Goal: Use online tool/utility: Utilize a website feature to perform a specific function

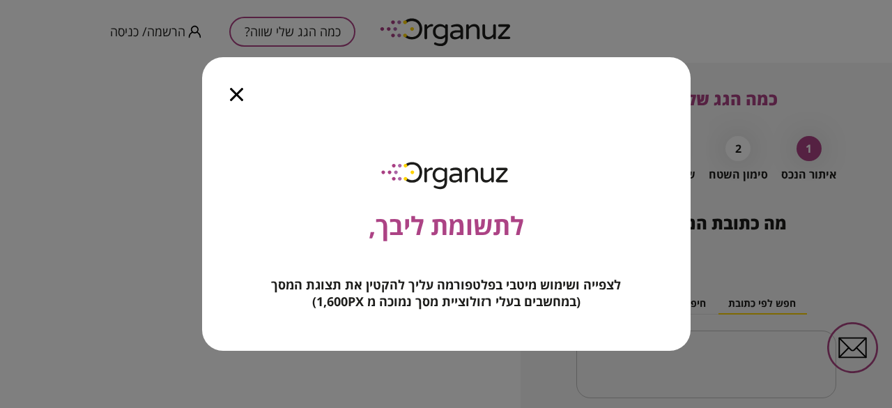
click at [235, 98] on icon "button" at bounding box center [236, 94] width 13 height 13
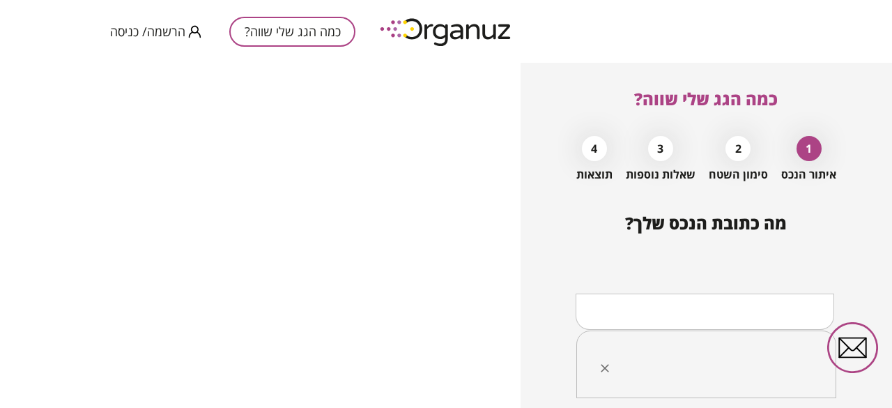
click at [726, 352] on input "text" at bounding box center [712, 364] width 216 height 35
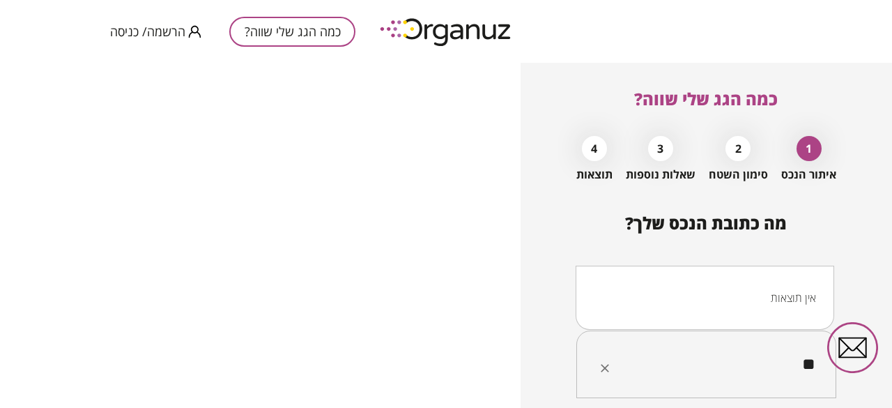
type input "*"
click at [746, 286] on li "כליל החורש חצור הגלילית" at bounding box center [705, 293] width 222 height 25
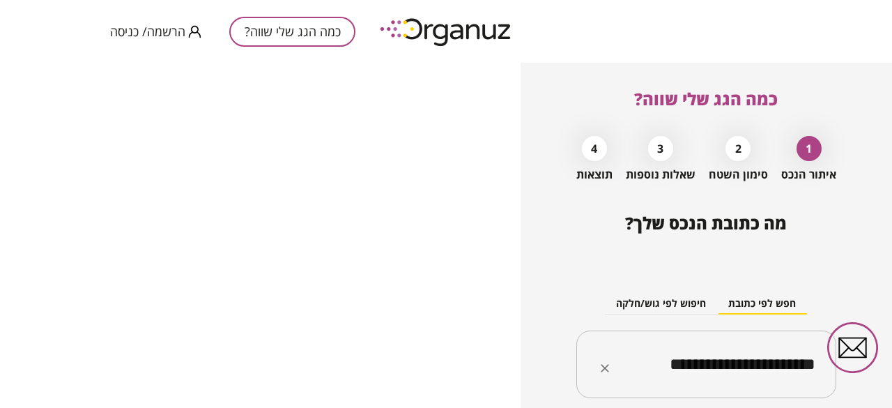
type input "**********"
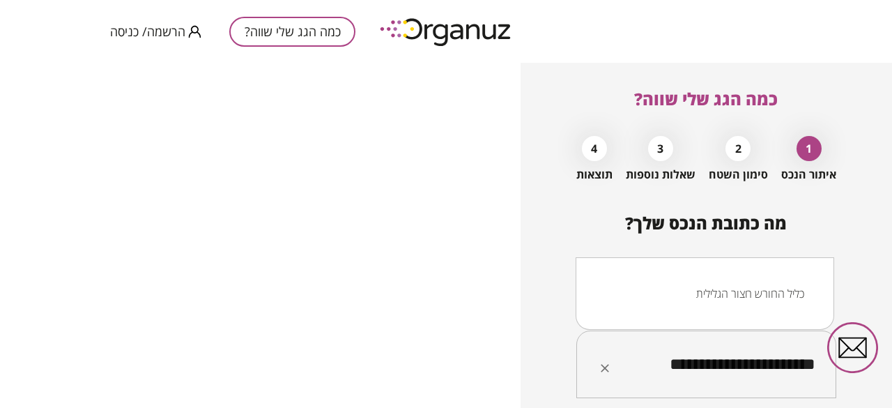
click at [671, 367] on input "**********" at bounding box center [712, 364] width 216 height 35
click at [701, 293] on li "כליל החורש חצור הגלילית" at bounding box center [705, 293] width 222 height 25
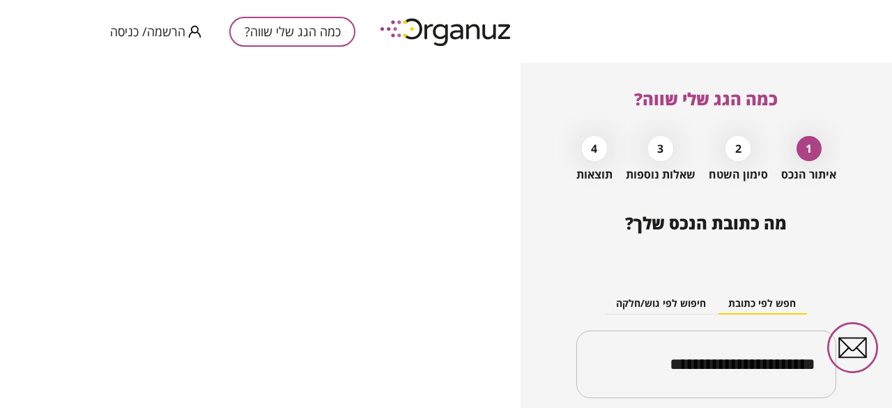
click at [609, 273] on div "**********" at bounding box center [706, 334] width 260 height 151
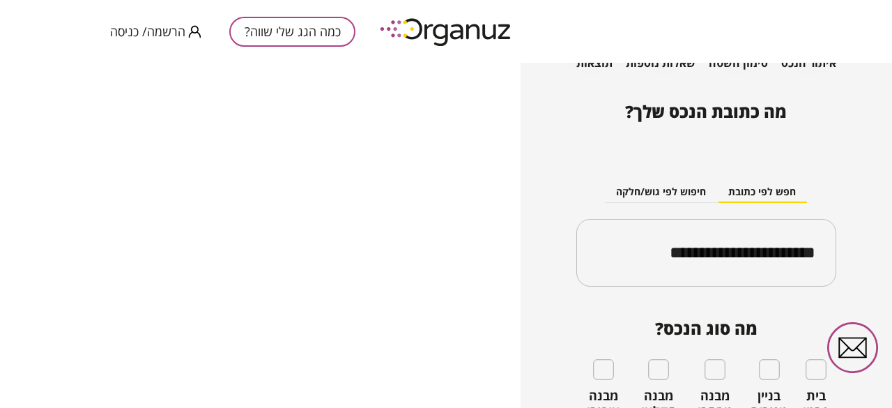
scroll to position [179, 0]
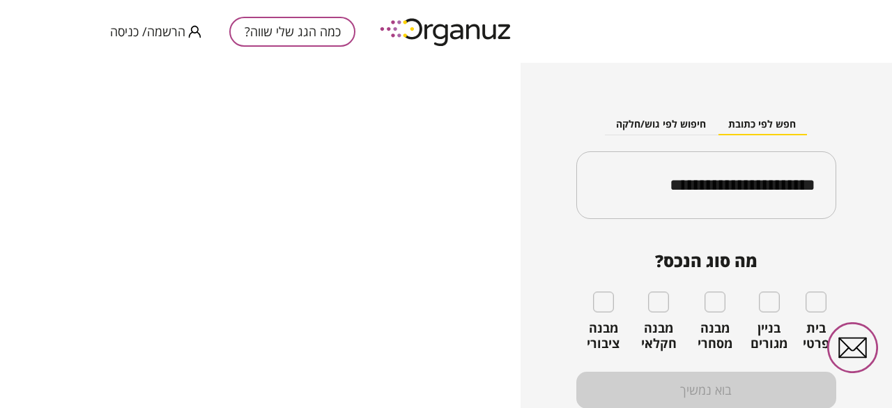
click at [817, 313] on div "בית פרטי" at bounding box center [815, 320] width 41 height 59
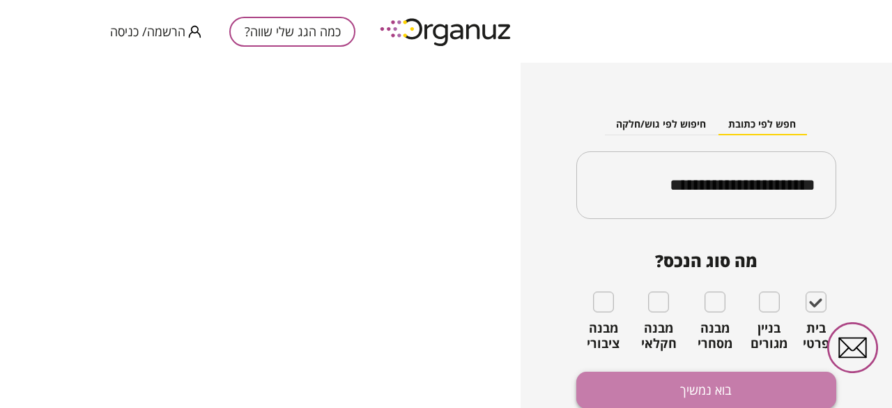
click at [777, 388] on button "בוא נמשיך" at bounding box center [706, 390] width 260 height 37
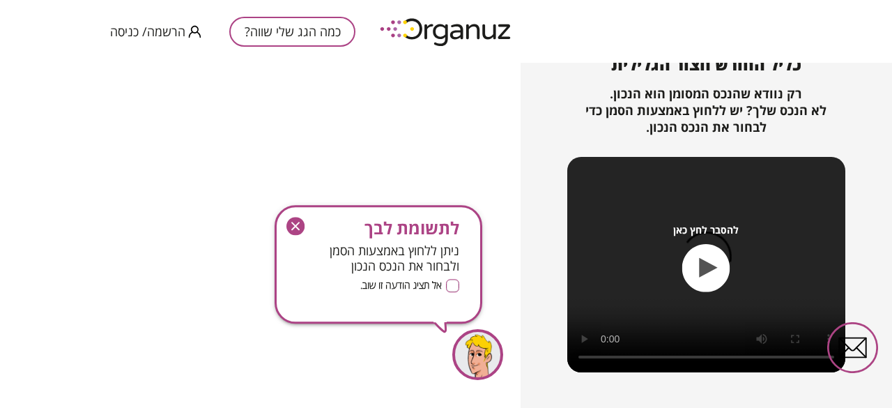
click at [296, 222] on icon "button" at bounding box center [295, 226] width 18 height 18
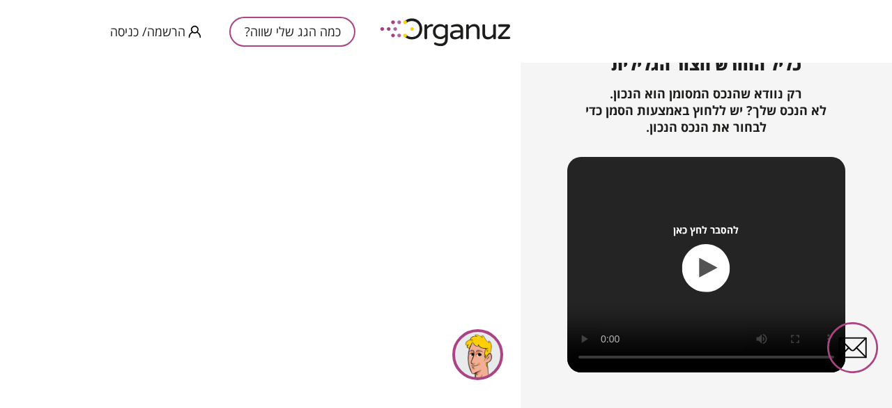
click at [824, 82] on div "מצאנו את הנכס המבוקש! כליל החורש חצור הגלילית רק נוודא שהנכס המסומן הוא הנכון. …" at bounding box center [706, 213] width 260 height 359
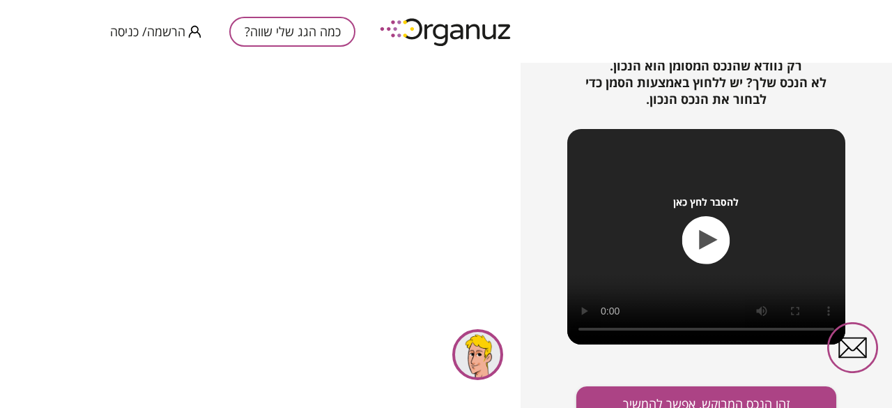
scroll to position [221, 0]
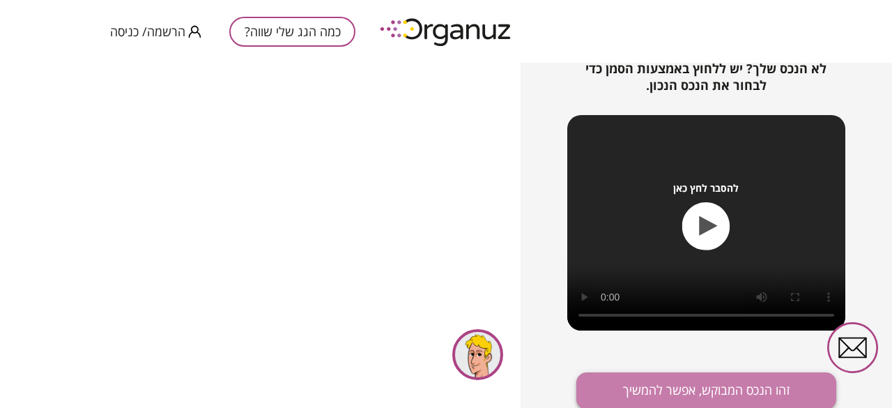
click at [665, 381] on button "זהו הנכס המבוקש, אפשר להמשיך" at bounding box center [706, 390] width 260 height 37
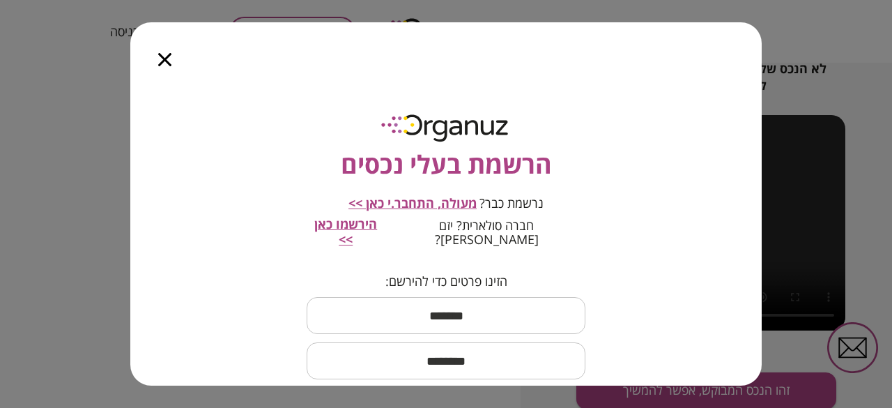
click at [377, 230] on span "הירשמו כאן >>" at bounding box center [345, 231] width 63 height 32
